Goal: Check status: Check status

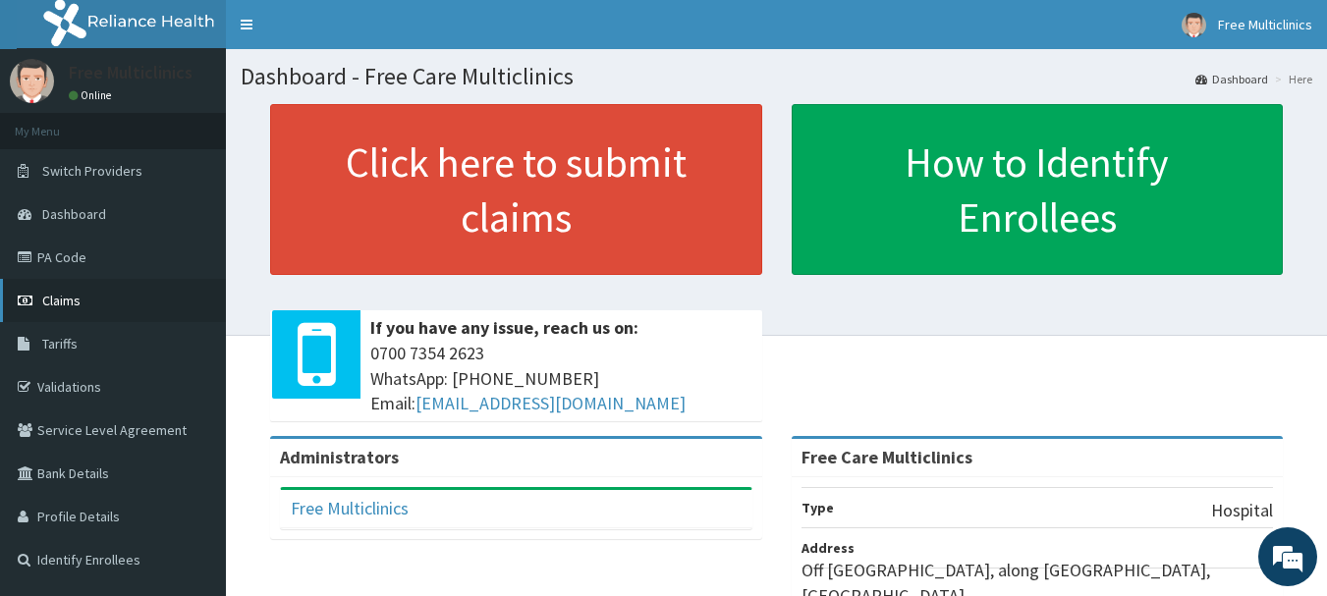
drag, startPoint x: 0, startPoint y: 0, endPoint x: 133, endPoint y: 281, distance: 310.7
click at [135, 281] on link "Claims" at bounding box center [113, 300] width 226 height 43
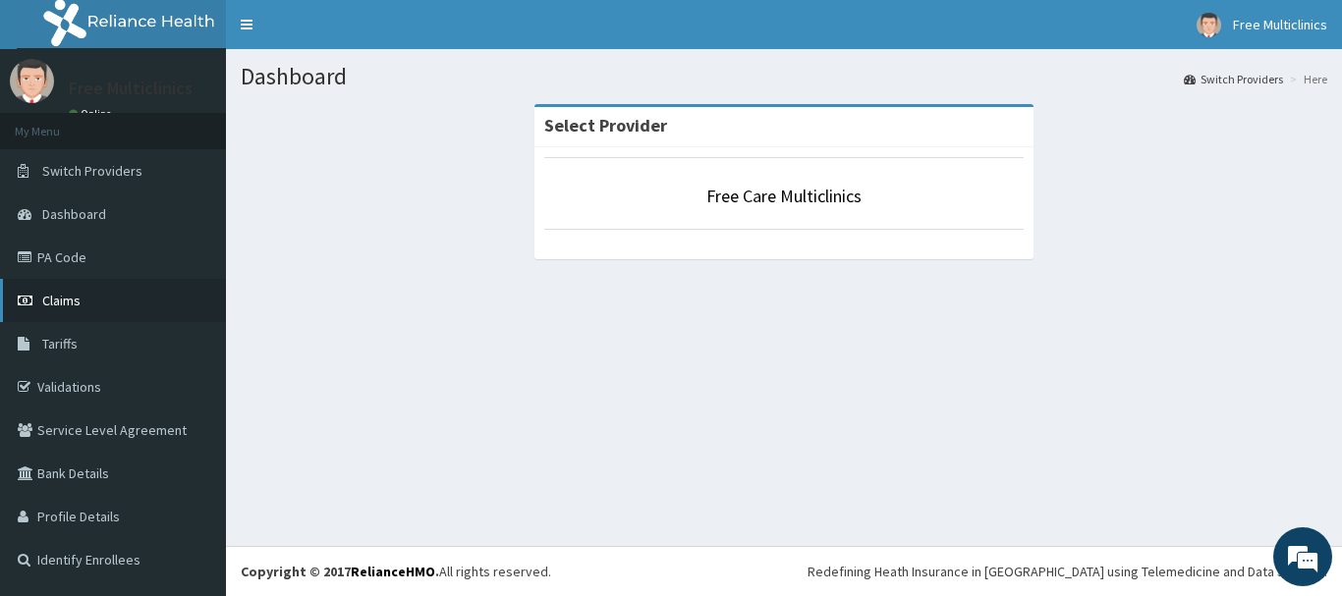
click at [67, 296] on span "Claims" at bounding box center [61, 301] width 38 height 18
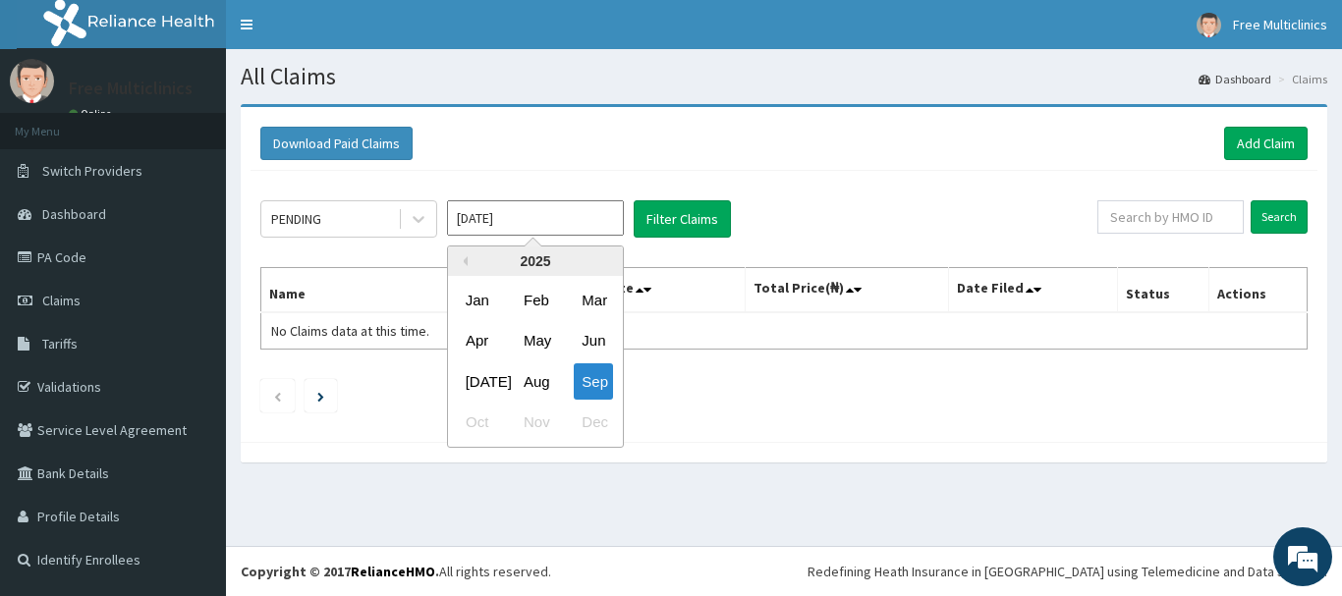
click at [567, 211] on input "[DATE]" at bounding box center [535, 217] width 177 height 35
click at [534, 381] on div "Aug" at bounding box center [535, 382] width 39 height 36
type input "[DATE]"
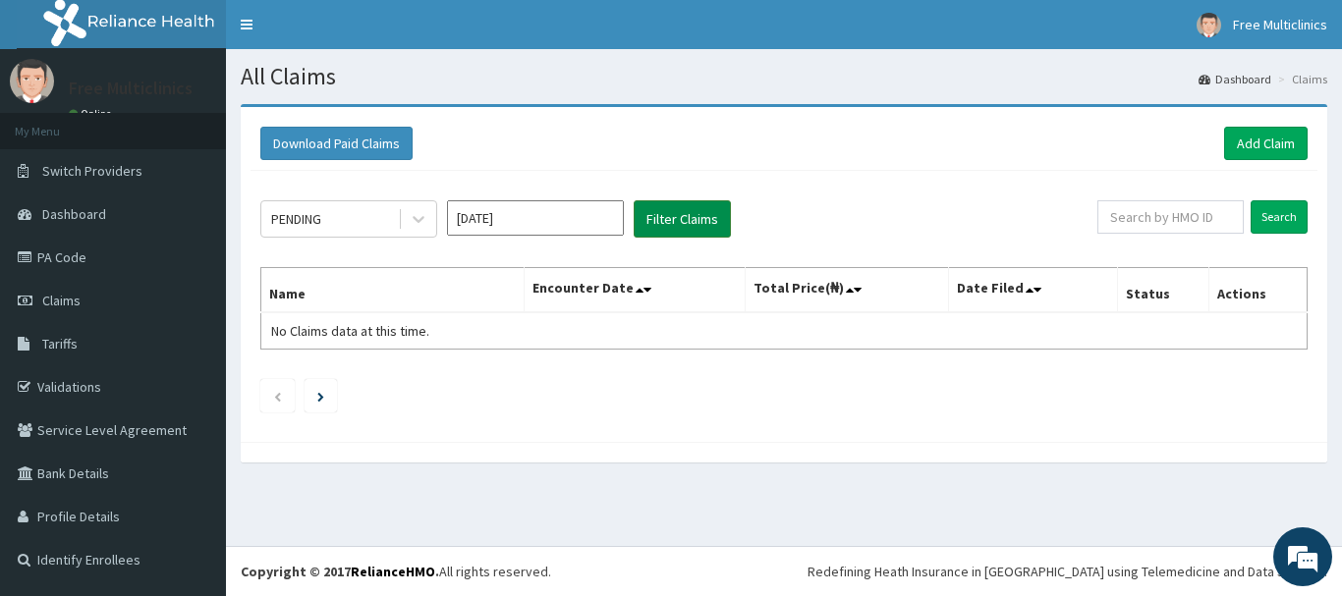
click at [670, 229] on button "Filter Claims" at bounding box center [682, 218] width 97 height 37
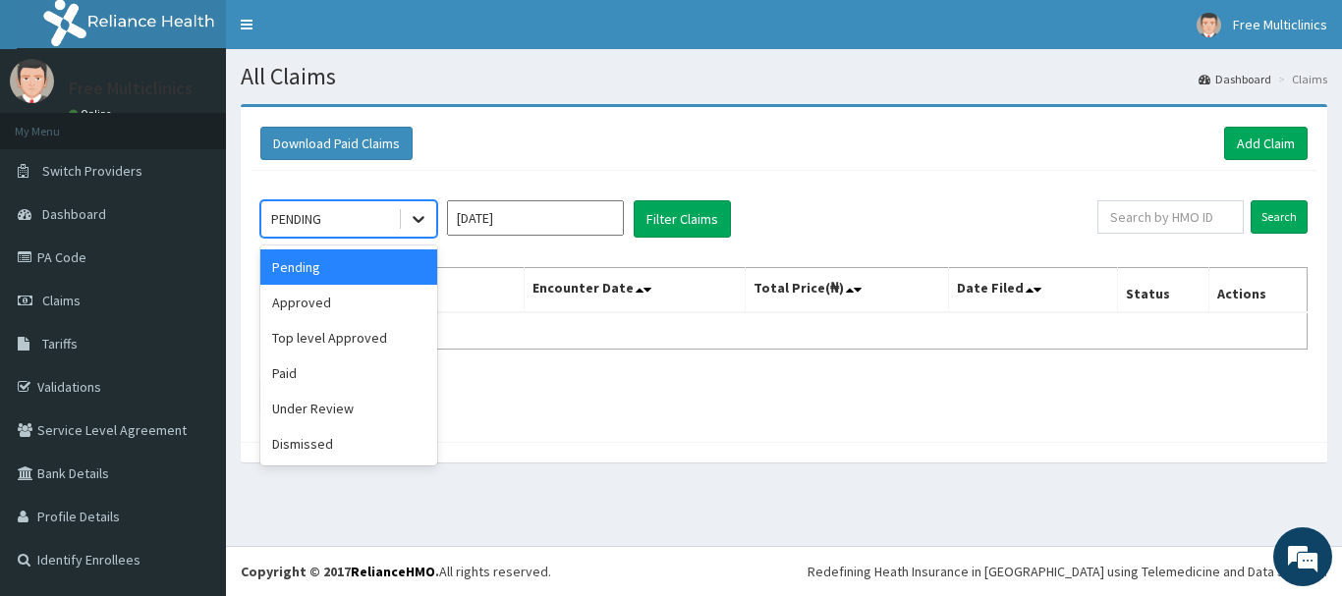
click at [415, 217] on icon at bounding box center [419, 220] width 12 height 7
click at [328, 309] on div "Approved" at bounding box center [348, 302] width 177 height 35
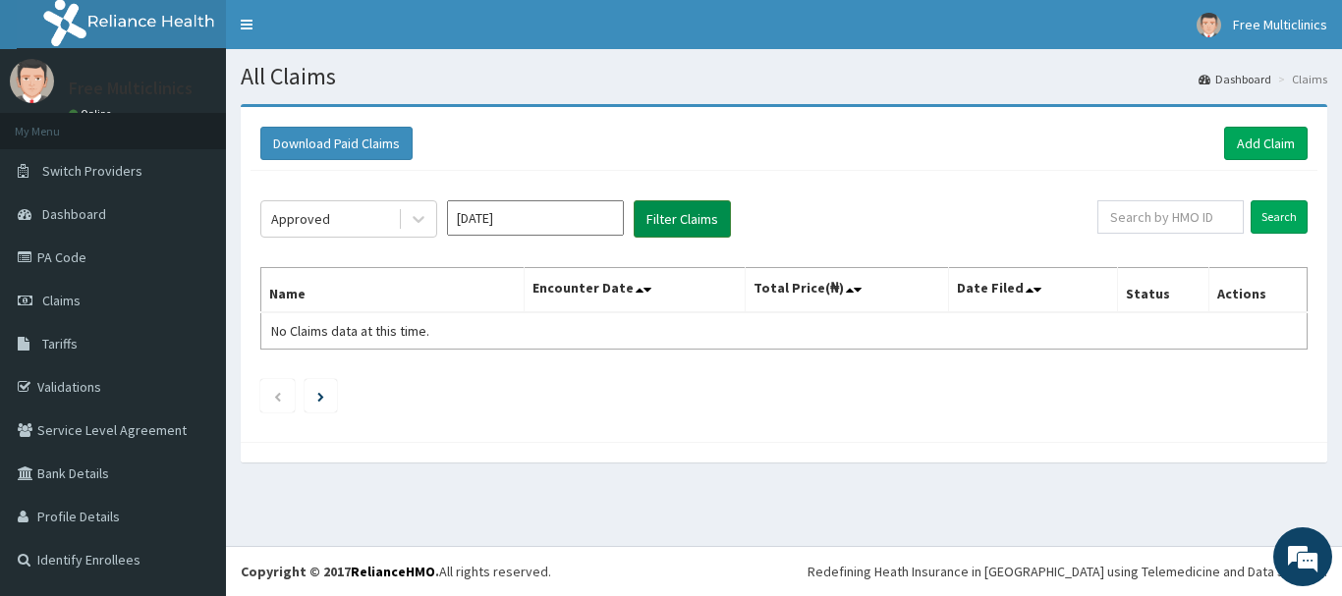
click at [688, 218] on button "Filter Claims" at bounding box center [682, 218] width 97 height 37
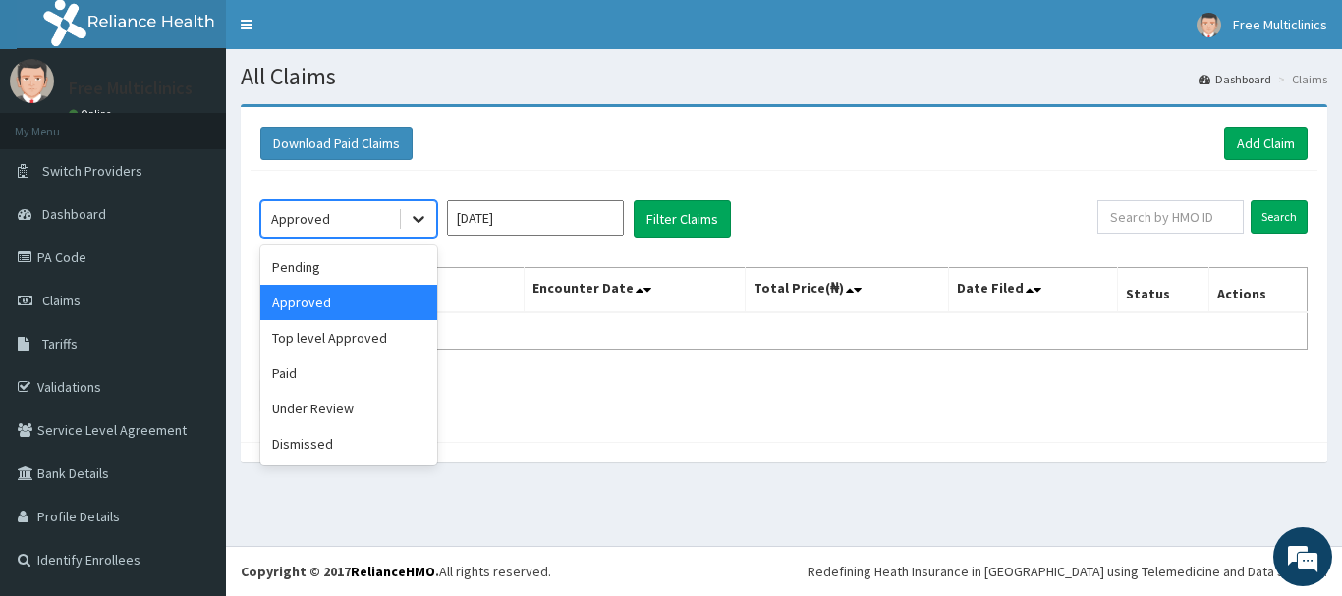
click at [418, 223] on icon at bounding box center [419, 219] width 20 height 20
click at [288, 369] on div "Paid" at bounding box center [348, 373] width 177 height 35
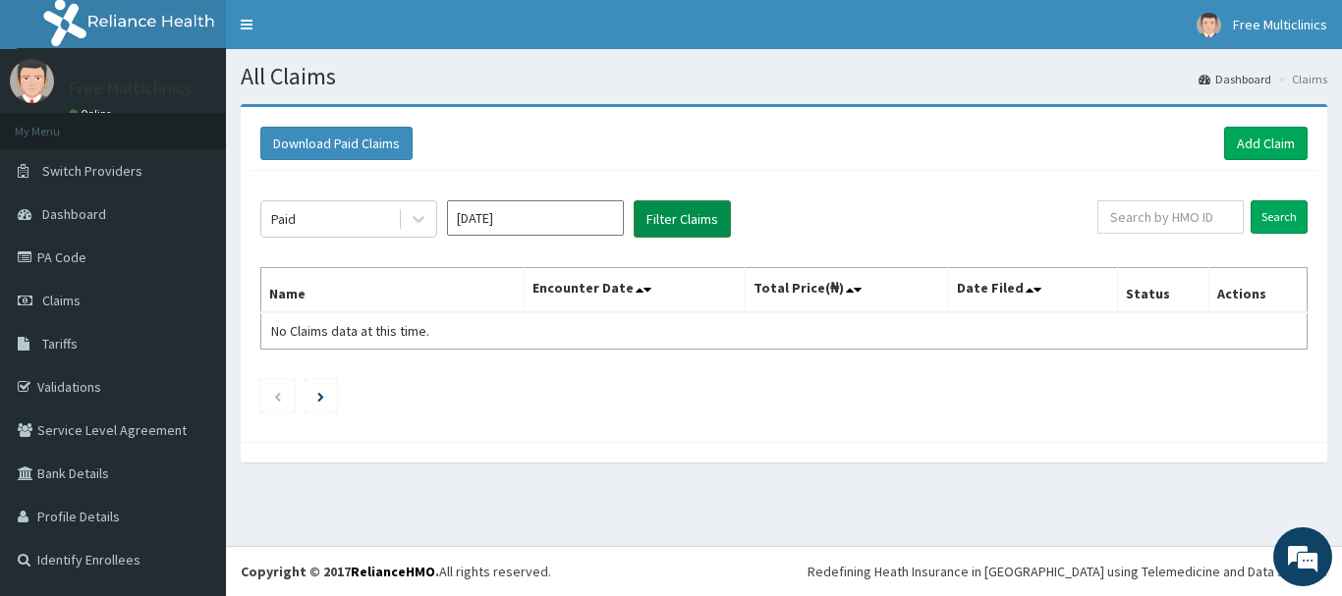
click at [669, 220] on button "Filter Claims" at bounding box center [682, 218] width 97 height 37
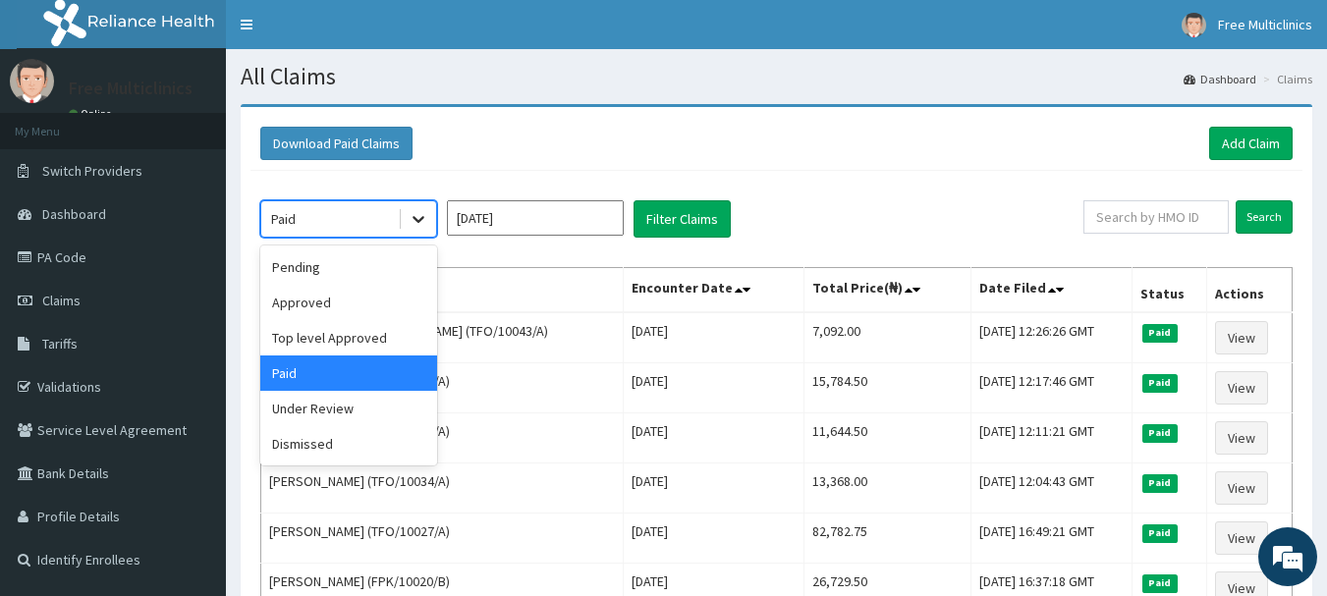
click at [423, 219] on icon at bounding box center [419, 220] width 12 height 7
click at [312, 409] on div "Under Review" at bounding box center [348, 408] width 177 height 35
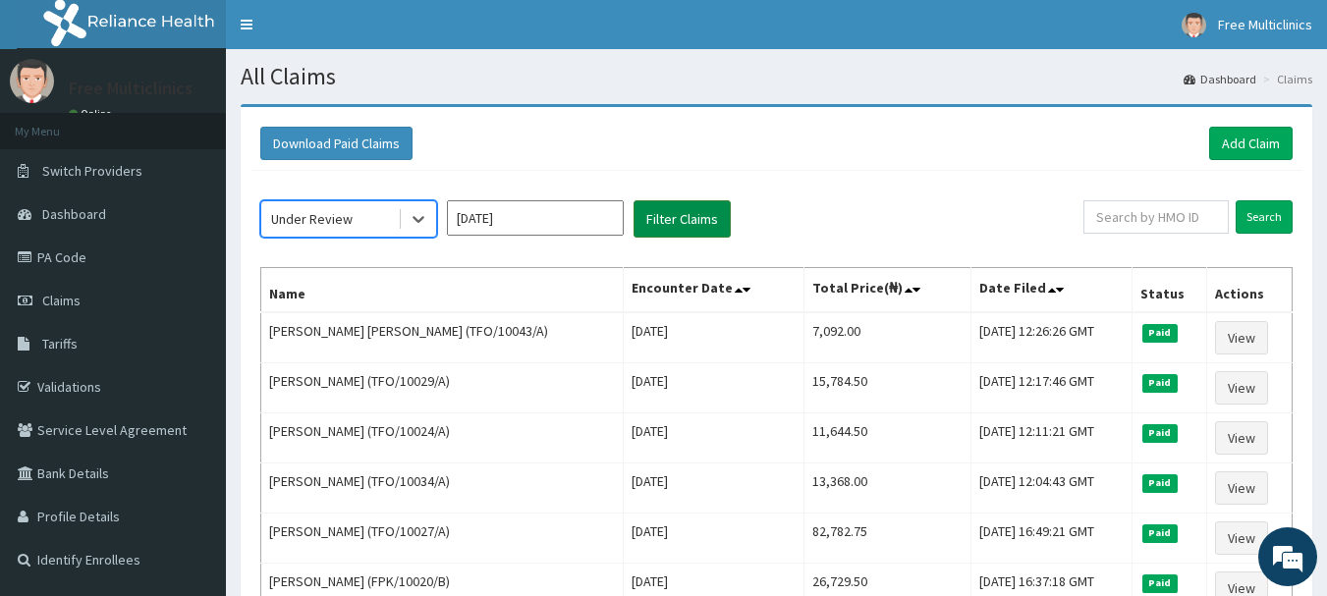
click at [663, 221] on button "Filter Claims" at bounding box center [682, 218] width 97 height 37
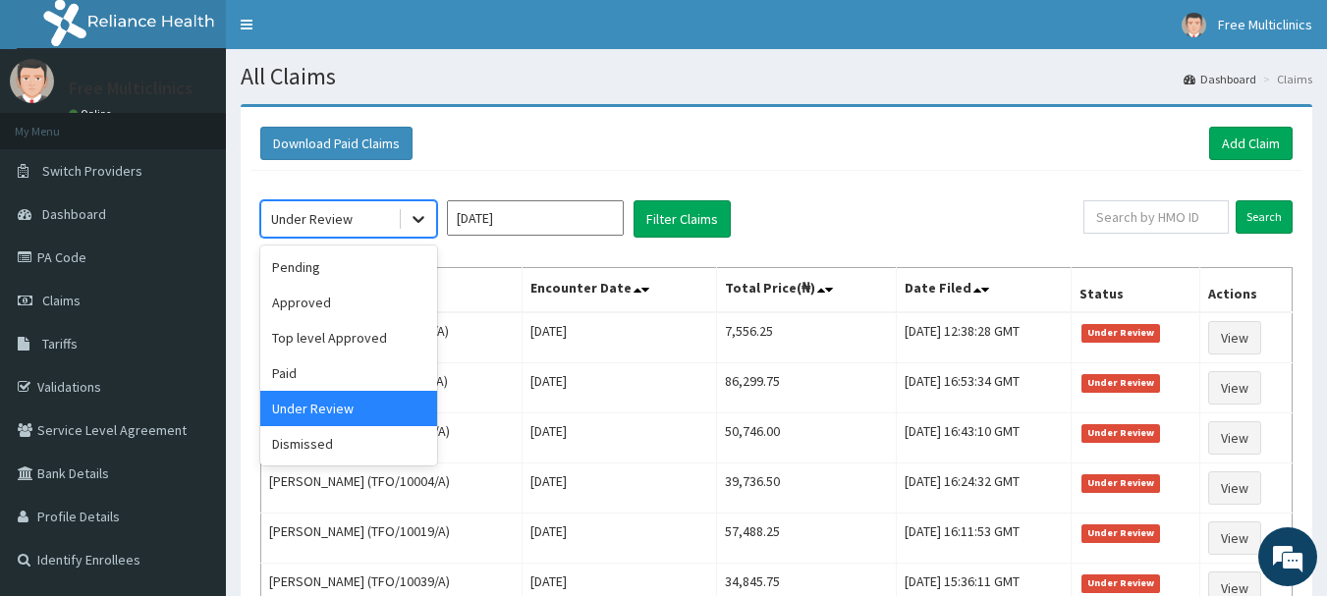
click at [414, 224] on icon at bounding box center [419, 219] width 20 height 20
click at [335, 433] on div "Dismissed" at bounding box center [348, 443] width 177 height 35
click at [335, 433] on td "[PERSON_NAME] (TFO/10014/A)" at bounding box center [391, 439] width 261 height 50
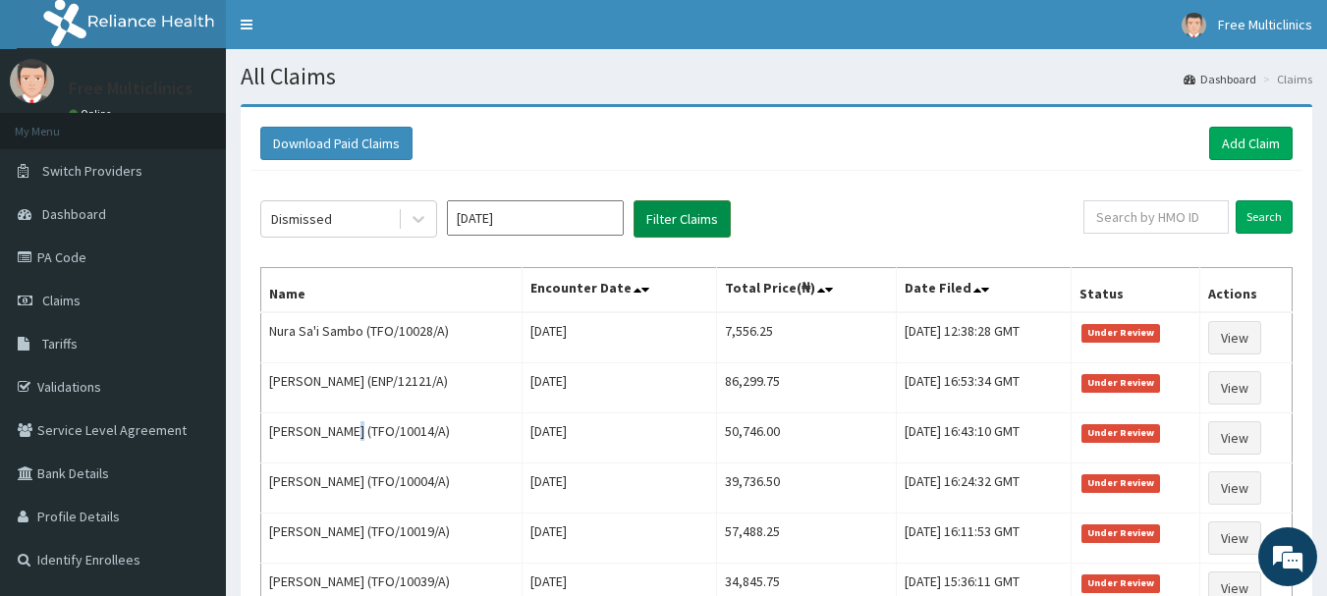
click at [665, 221] on button "Filter Claims" at bounding box center [682, 218] width 97 height 37
